Goal: Task Accomplishment & Management: Use online tool/utility

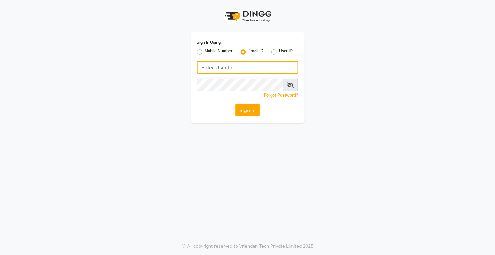
click at [212, 70] on input "Username" at bounding box center [247, 67] width 101 height 12
type input "[EMAIL_ADDRESS][DOMAIN_NAME]"
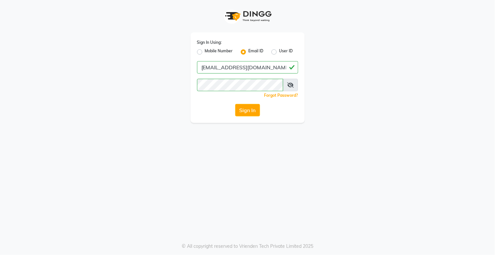
click at [246, 111] on button "Sign In" at bounding box center [247, 110] width 25 height 12
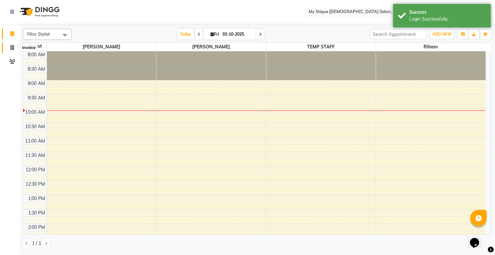
click at [13, 46] on icon at bounding box center [12, 47] width 4 height 5
select select "7457"
select select "service"
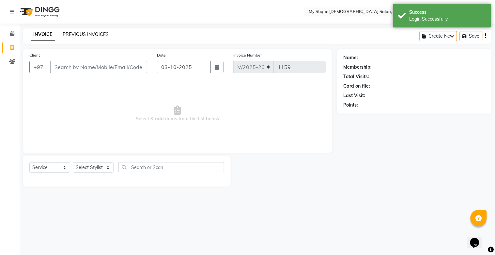
click at [90, 34] on link "PREVIOUS INVOICES" at bounding box center [86, 34] width 46 height 6
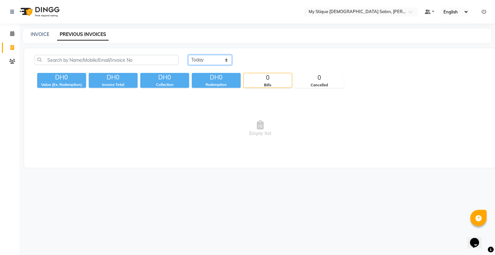
click at [200, 61] on select "[DATE] [DATE] Custom Range" at bounding box center [210, 60] width 44 height 10
select select "range"
click at [188, 55] on select "[DATE] [DATE] Custom Range" at bounding box center [210, 60] width 44 height 10
click at [262, 59] on input "03-10-2025" at bounding box center [264, 59] width 46 height 9
select select "10"
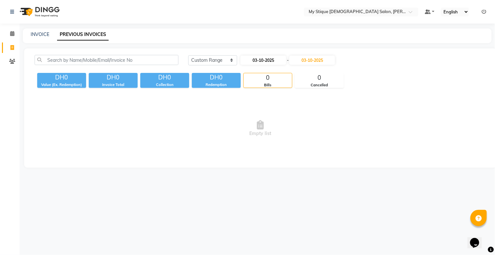
select select "2025"
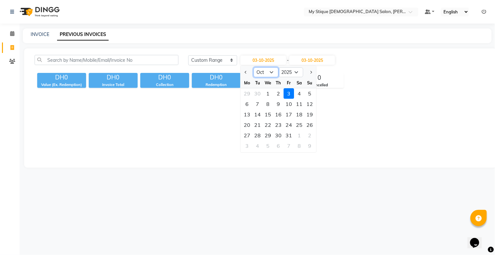
click at [266, 73] on select "Jan Feb Mar Apr May Jun [DATE] Aug Sep Oct Nov Dec" at bounding box center [266, 72] width 25 height 10
select select "9"
click at [254, 67] on select "Jan Feb Mar Apr May Jun [DATE] Aug Sep Oct Nov Dec" at bounding box center [266, 72] width 25 height 10
click at [314, 61] on input "03-10-2025" at bounding box center [313, 59] width 46 height 9
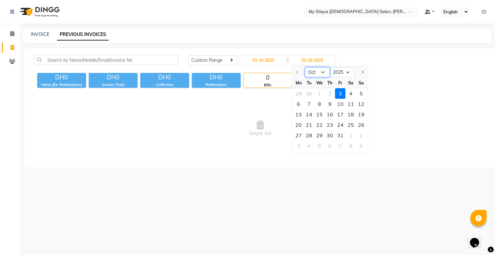
click at [321, 69] on select "Oct Nov Dec" at bounding box center [317, 72] width 25 height 10
click at [264, 61] on input "03-10-2025" at bounding box center [264, 59] width 46 height 9
select select "10"
select select "2025"
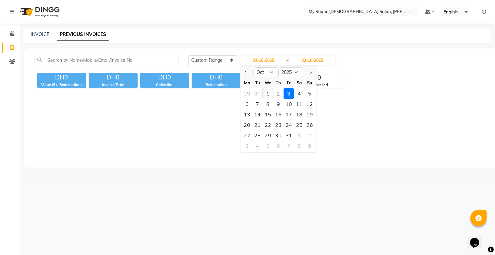
click at [269, 93] on div "1" at bounding box center [268, 93] width 10 height 10
type input "01-10-2025"
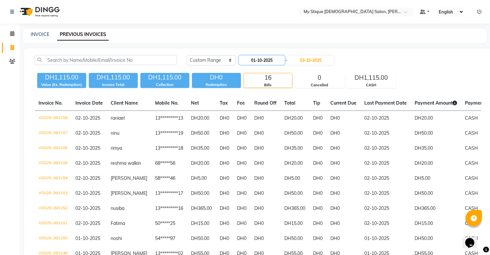
click at [259, 60] on input "01-10-2025" at bounding box center [262, 59] width 46 height 9
select select "10"
select select "2025"
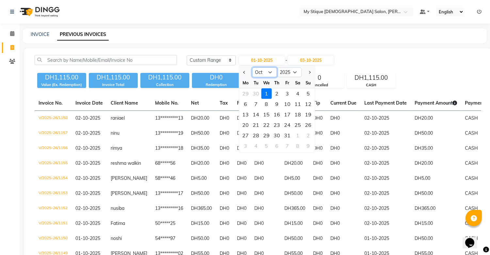
click at [265, 70] on select "Jan Feb Mar Apr May Jun [DATE] Aug Sep Oct Nov Dec" at bounding box center [264, 72] width 25 height 10
select select "9"
click at [252, 67] on select "Jan Feb Mar Apr May Jun [DATE] Aug Sep Oct Nov Dec" at bounding box center [264, 72] width 25 height 10
click at [247, 90] on div "1" at bounding box center [245, 93] width 10 height 10
type input "01-09-2025"
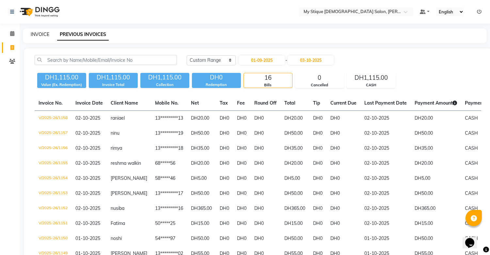
click at [43, 31] on link "INVOICE" at bounding box center [40, 34] width 19 height 6
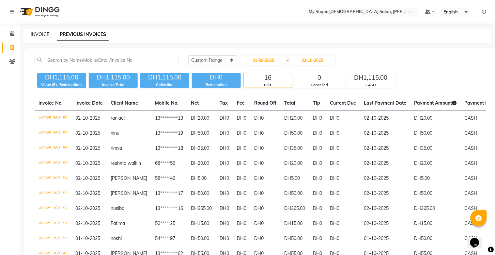
select select "7457"
select select "service"
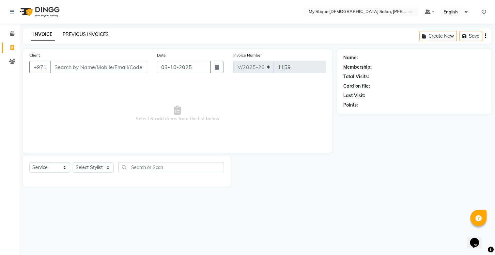
click at [89, 33] on link "PREVIOUS INVOICES" at bounding box center [86, 34] width 46 height 6
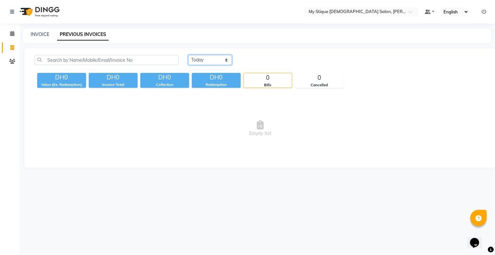
click at [223, 59] on select "[DATE] [DATE] Custom Range" at bounding box center [210, 60] width 44 height 10
select select "[DATE]"
click at [188, 55] on select "[DATE] [DATE] Custom Range" at bounding box center [210, 60] width 44 height 10
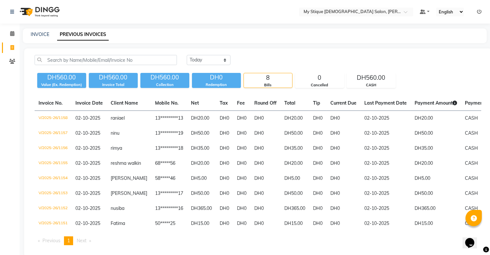
click at [39, 28] on div "INVOICE PREVIOUS INVOICES" at bounding box center [255, 35] width 464 height 15
click at [38, 33] on link "INVOICE" at bounding box center [40, 34] width 19 height 6
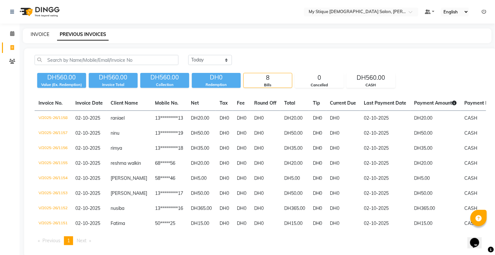
select select "service"
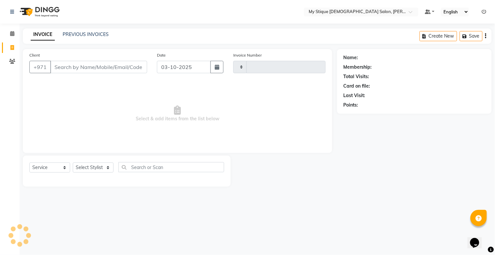
type input "1159"
select select "7457"
click at [219, 66] on icon "button" at bounding box center [217, 66] width 5 height 5
select select "10"
select select "2025"
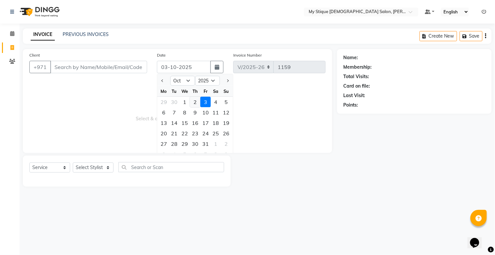
click at [195, 102] on div "2" at bounding box center [195, 102] width 10 height 10
type input "02-10-2025"
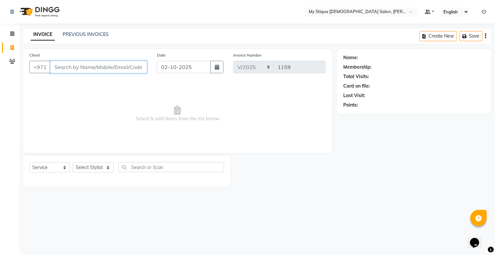
click at [87, 66] on input "Client" at bounding box center [98, 67] width 97 height 12
type input "hafsa"
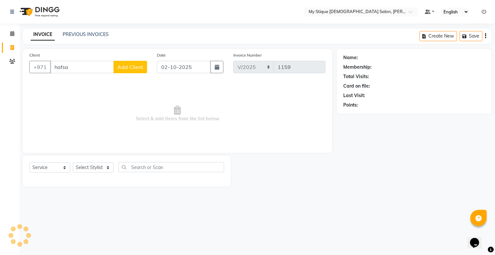
click at [125, 68] on span "Add Client" at bounding box center [130, 67] width 26 height 7
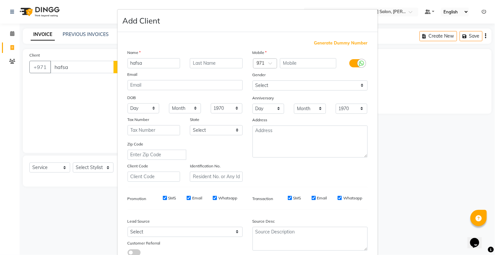
click at [327, 44] on span "Generate Dummy Number" at bounding box center [341, 43] width 54 height 7
type input "1329400000420"
checkbox input "false"
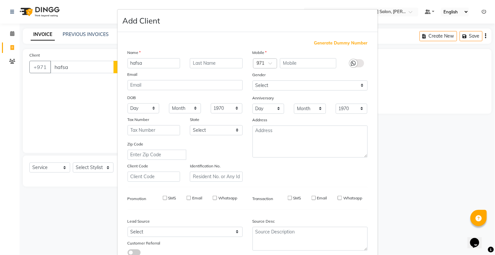
checkbox input "false"
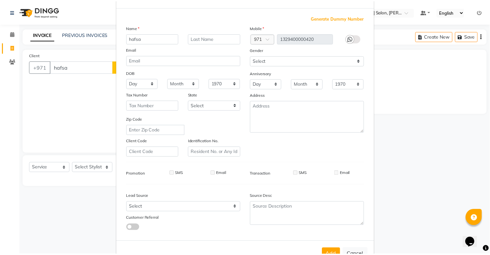
scroll to position [47, 0]
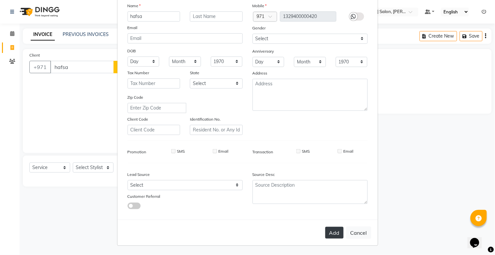
click at [329, 228] on button "Add" at bounding box center [334, 233] width 18 height 12
type input "13*********20"
select select
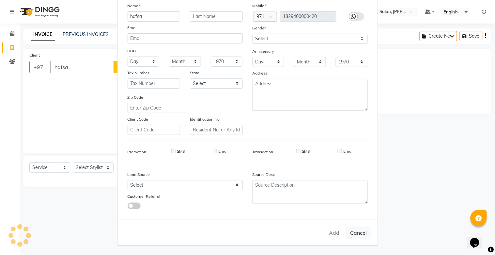
select select
checkbox input "false"
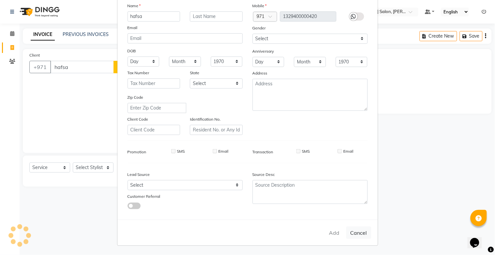
checkbox input "false"
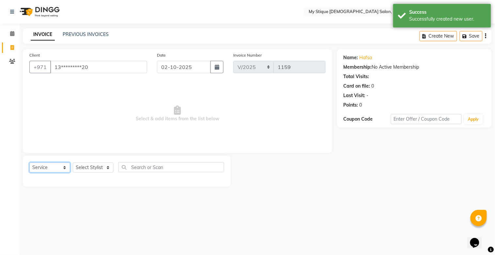
click at [40, 168] on select "Select Service Product Membership Package Voucher Prepaid Gift Card" at bounding box center [49, 167] width 41 height 10
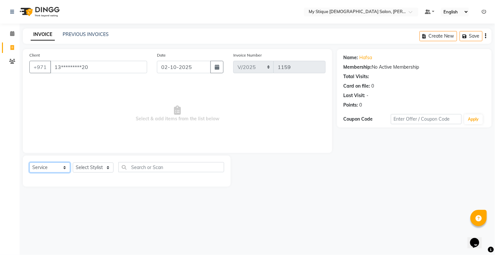
click at [29, 163] on select "Select Service Product Membership Package Voucher Prepaid Gift Card" at bounding box center [49, 167] width 41 height 10
click at [94, 168] on select "Select Stylist [PERSON_NAME] Reshma [PERSON_NAME] Sales [PERSON_NAME] TEMP STAFF" at bounding box center [93, 167] width 41 height 10
select select "65420"
click at [73, 163] on select "Select Stylist [PERSON_NAME] Reshma [PERSON_NAME] Sales [PERSON_NAME] TEMP STAFF" at bounding box center [93, 167] width 41 height 10
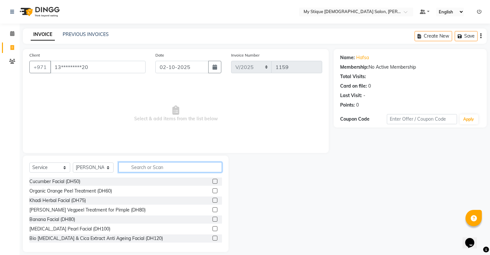
click at [141, 170] on input "text" at bounding box center [169, 167] width 103 height 10
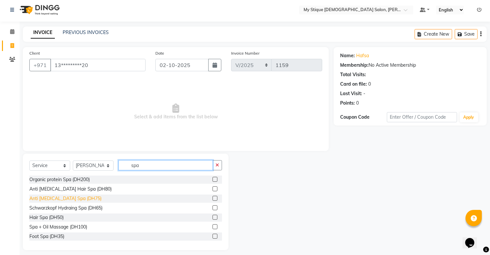
scroll to position [0, 0]
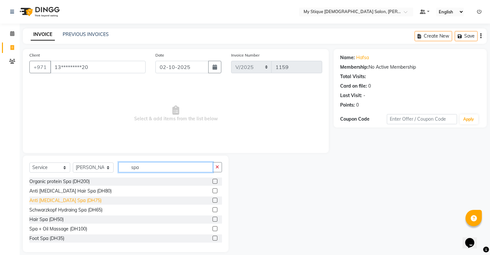
type input "spa"
click at [72, 201] on div "Anti [MEDICAL_DATA] Spa (DH75)" at bounding box center [65, 200] width 72 height 7
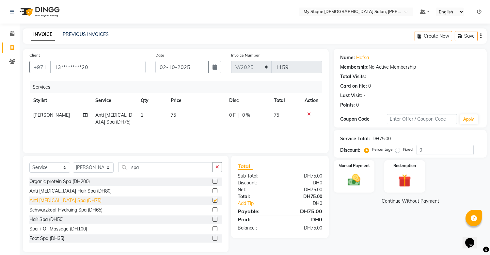
checkbox input "false"
click at [350, 176] on img at bounding box center [354, 179] width 22 height 15
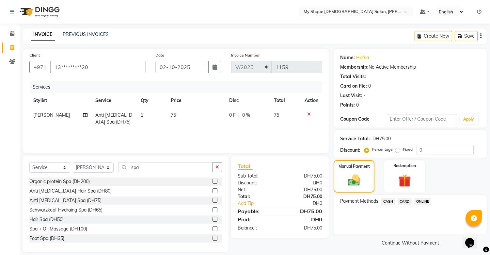
click at [384, 199] on span "CASH" at bounding box center [388, 201] width 14 height 8
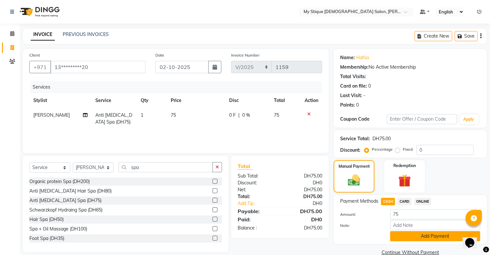
click at [429, 234] on button "Add Payment" at bounding box center [435, 236] width 90 height 10
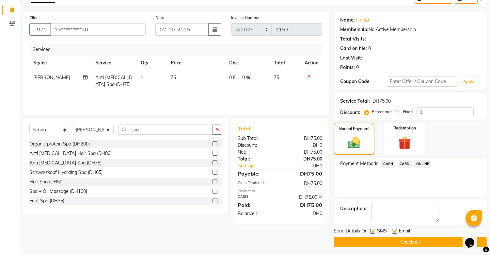
scroll to position [39, 0]
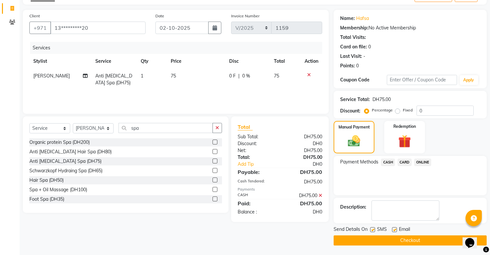
click at [426, 239] on button "Checkout" at bounding box center [410, 240] width 153 height 10
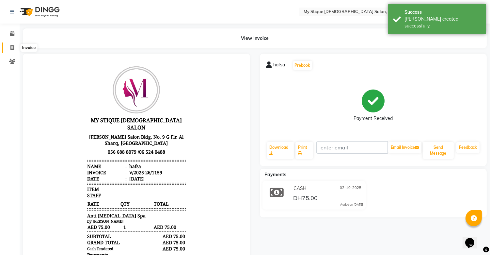
click at [11, 46] on icon at bounding box center [12, 47] width 4 height 5
select select "service"
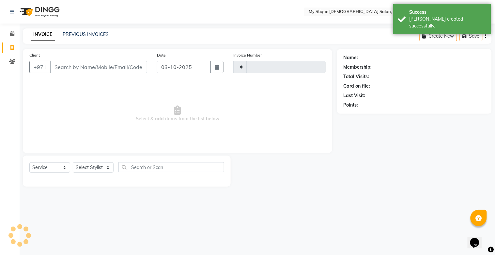
type input "1160"
select select "7457"
click at [219, 74] on div "Date [DATE]" at bounding box center [190, 65] width 77 height 27
click at [213, 70] on button "button" at bounding box center [217, 67] width 13 height 12
select select "10"
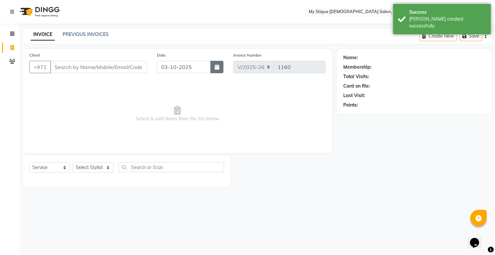
select select "2025"
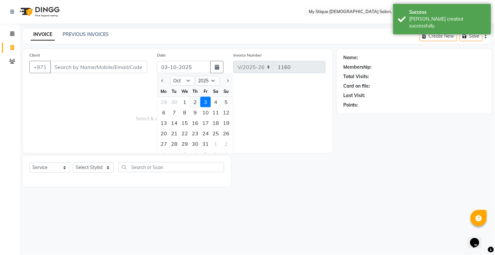
click at [196, 99] on div "2" at bounding box center [195, 102] width 10 height 10
type input "02-10-2025"
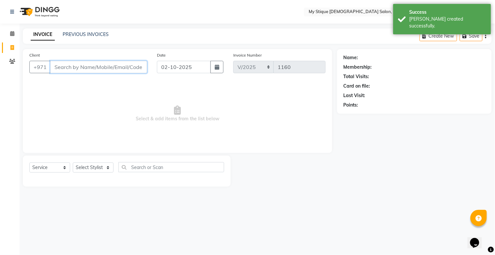
click at [116, 68] on input "Client" at bounding box center [98, 67] width 97 height 12
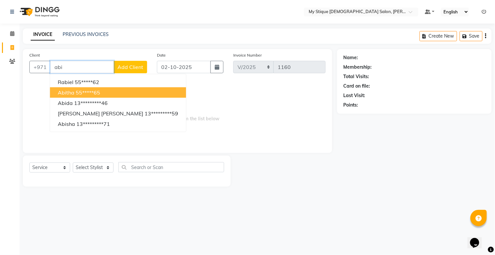
click at [72, 91] on span "Abitha" at bounding box center [66, 92] width 17 height 7
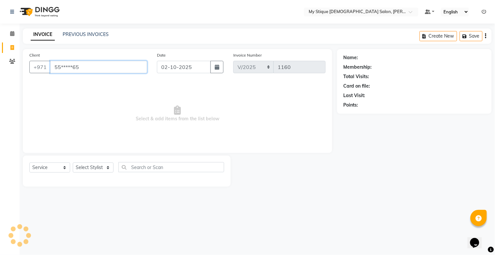
type input "55*****65"
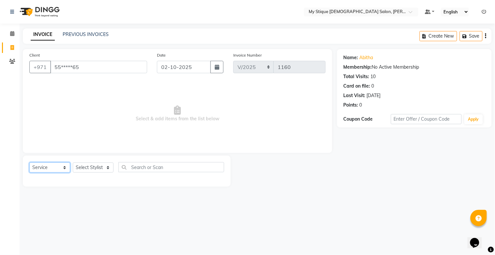
click at [56, 171] on select "Select Service Product Membership Package Voucher Prepaid Gift Card" at bounding box center [49, 167] width 41 height 10
click at [29, 163] on select "Select Service Product Membership Package Voucher Prepaid Gift Card" at bounding box center [49, 167] width 41 height 10
click at [94, 171] on select "Select Stylist [PERSON_NAME] Reshma [PERSON_NAME] Sales [PERSON_NAME] TEMP STAFF" at bounding box center [93, 167] width 41 height 10
select select "65420"
click at [73, 163] on select "Select Stylist [PERSON_NAME] Reshma [PERSON_NAME] Sales [PERSON_NAME] TEMP STAFF" at bounding box center [93, 167] width 41 height 10
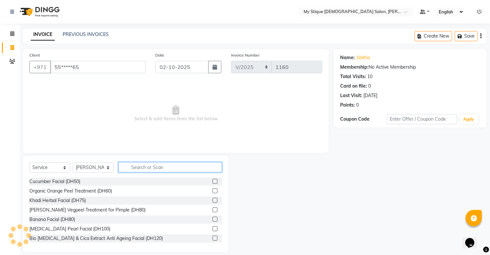
click at [147, 170] on input "text" at bounding box center [169, 167] width 103 height 10
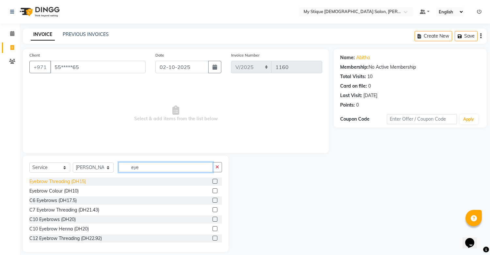
type input "eye"
click at [74, 182] on div "Eyebrow Threading (DH15)" at bounding box center [57, 181] width 56 height 7
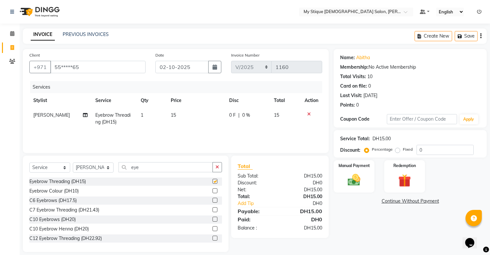
checkbox input "false"
click at [219, 169] on button "button" at bounding box center [216, 167] width 9 height 10
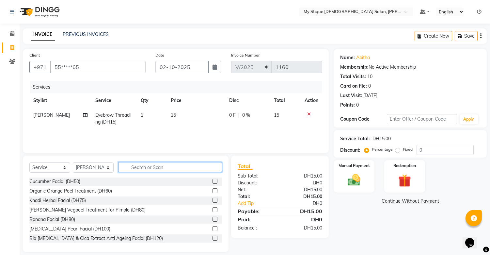
click at [198, 169] on input "text" at bounding box center [169, 167] width 103 height 10
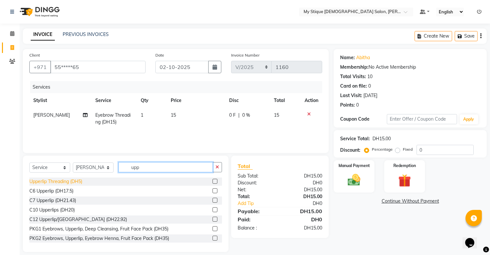
type input "upp"
click at [66, 181] on div "Upperlip Threading (DH5)" at bounding box center [55, 181] width 53 height 7
checkbox input "false"
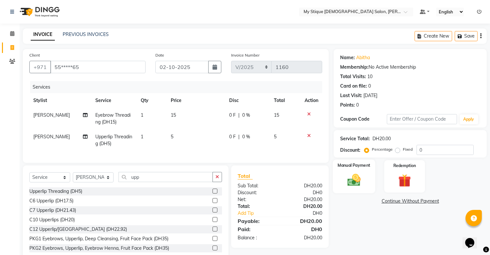
click at [356, 180] on img at bounding box center [354, 179] width 22 height 15
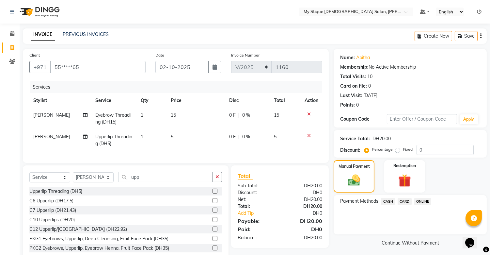
click at [383, 201] on span "CASH" at bounding box center [388, 201] width 14 height 8
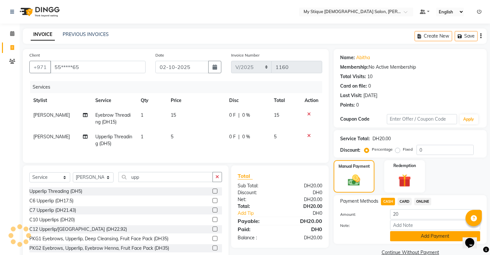
click at [420, 235] on button "Add Payment" at bounding box center [435, 236] width 90 height 10
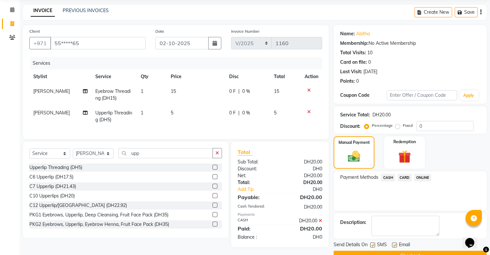
scroll to position [39, 0]
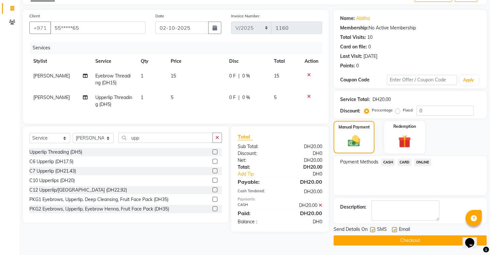
click at [400, 235] on button "Checkout" at bounding box center [410, 240] width 153 height 10
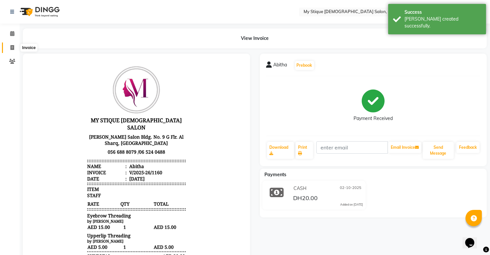
click at [11, 48] on icon at bounding box center [12, 47] width 4 height 5
select select "service"
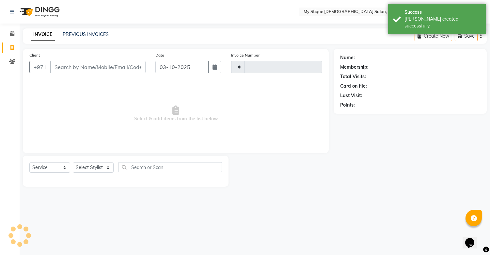
type input "1161"
select select "7457"
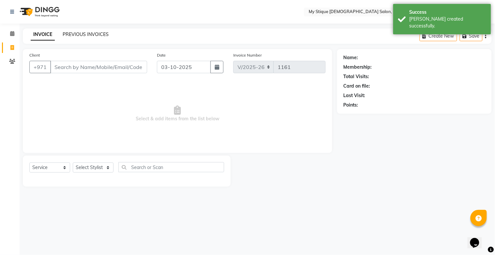
click at [89, 32] on link "PREVIOUS INVOICES" at bounding box center [86, 34] width 46 height 6
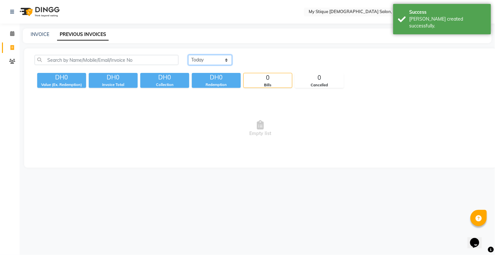
click at [214, 61] on select "[DATE] [DATE] Custom Range" at bounding box center [210, 60] width 44 height 10
select select "[DATE]"
click at [188, 55] on select "[DATE] [DATE] Custom Range" at bounding box center [210, 60] width 44 height 10
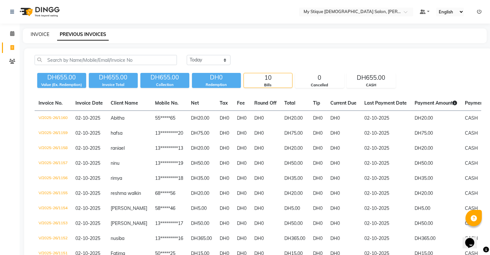
click at [37, 33] on link "INVOICE" at bounding box center [40, 34] width 19 height 6
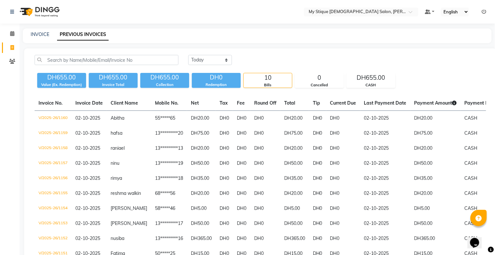
select select "service"
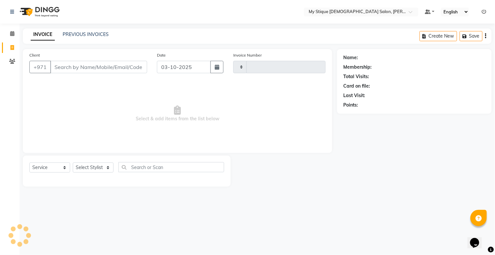
type input "1161"
select select "7457"
